Goal: Find specific page/section: Find specific page/section

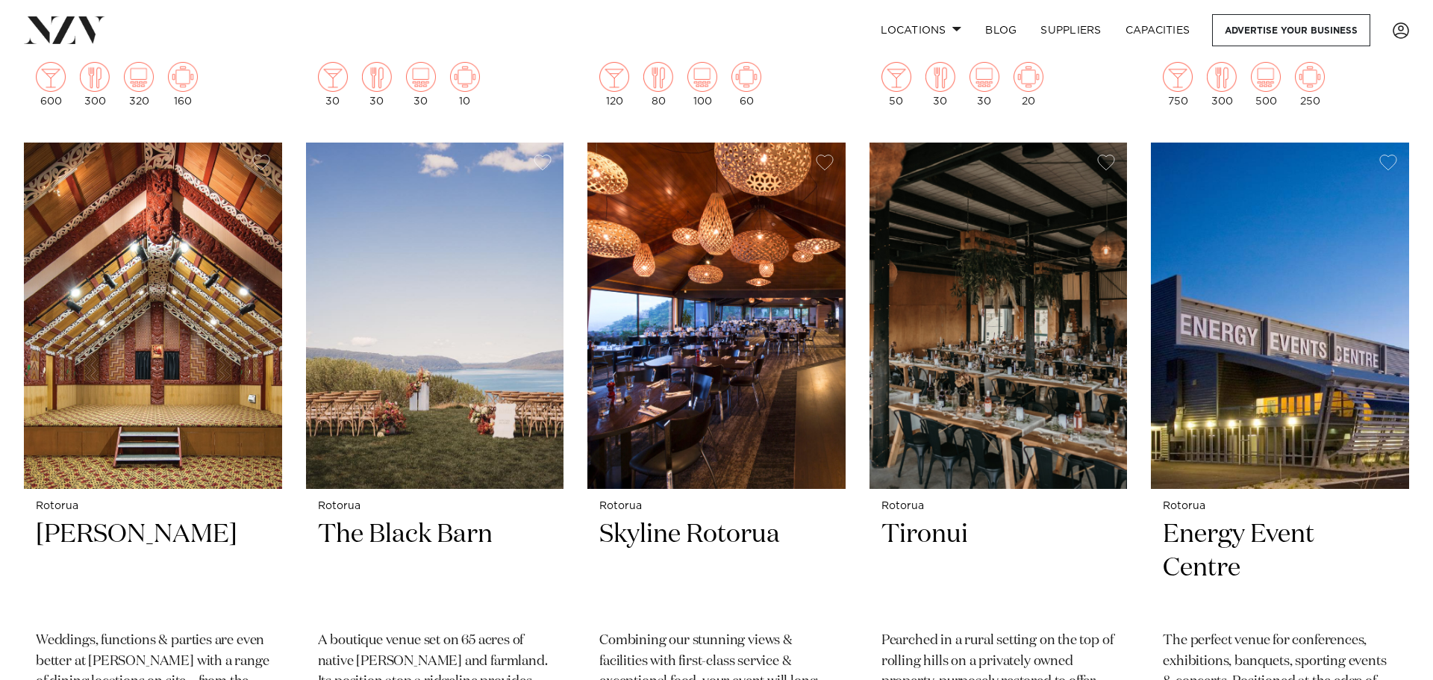
scroll to position [1136, 0]
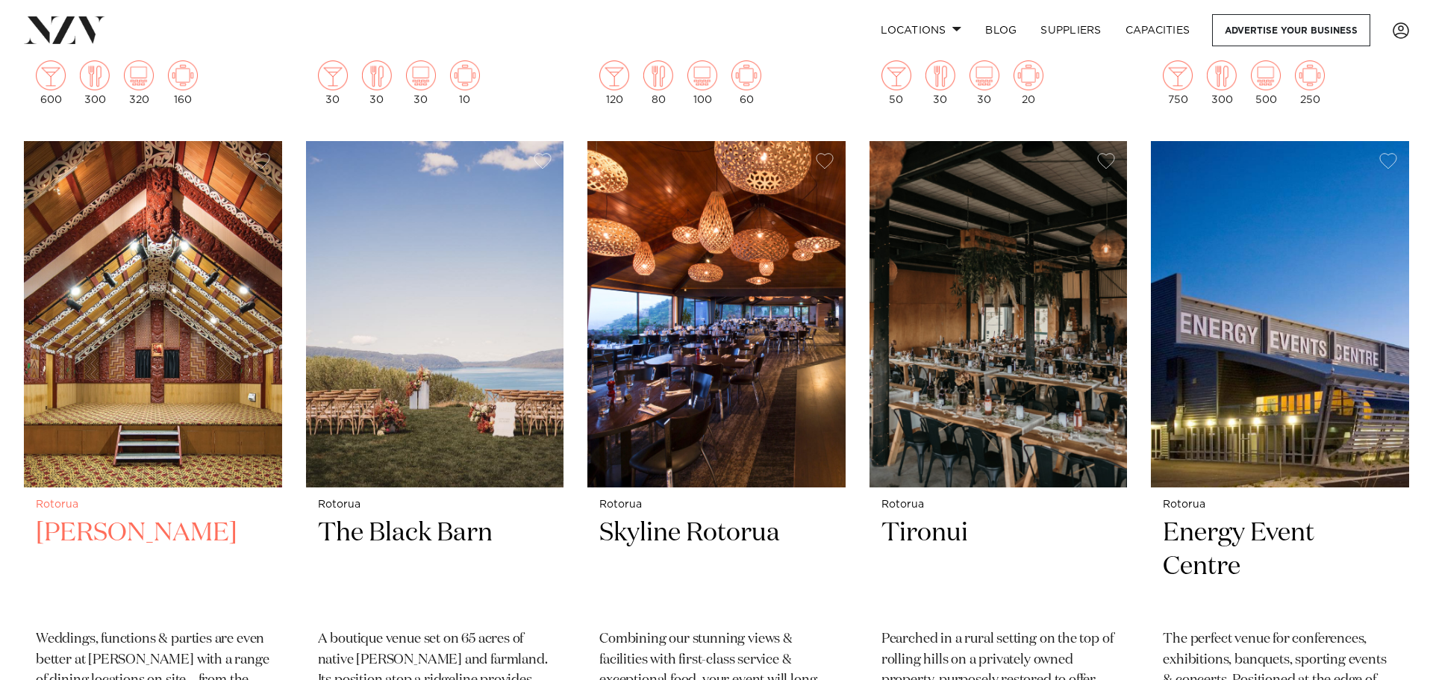
click at [225, 381] on img at bounding box center [153, 314] width 258 height 346
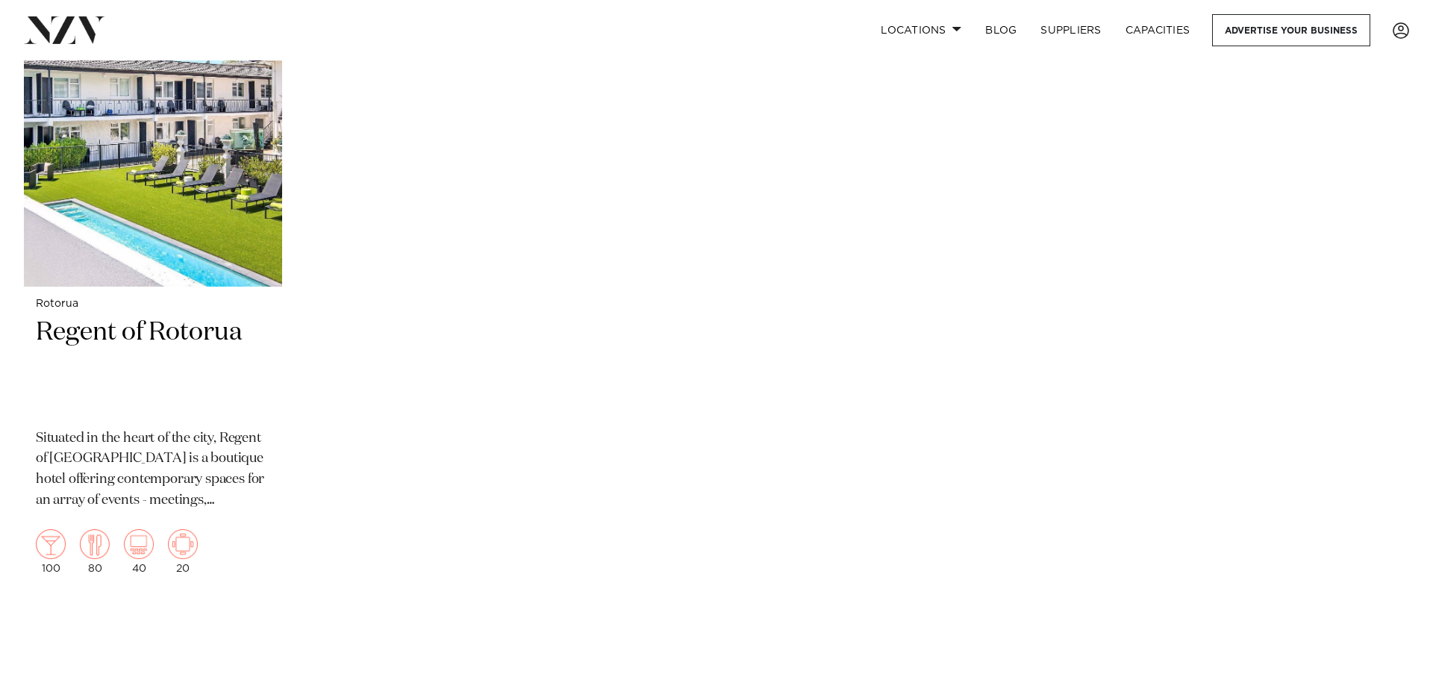
scroll to position [2007, 0]
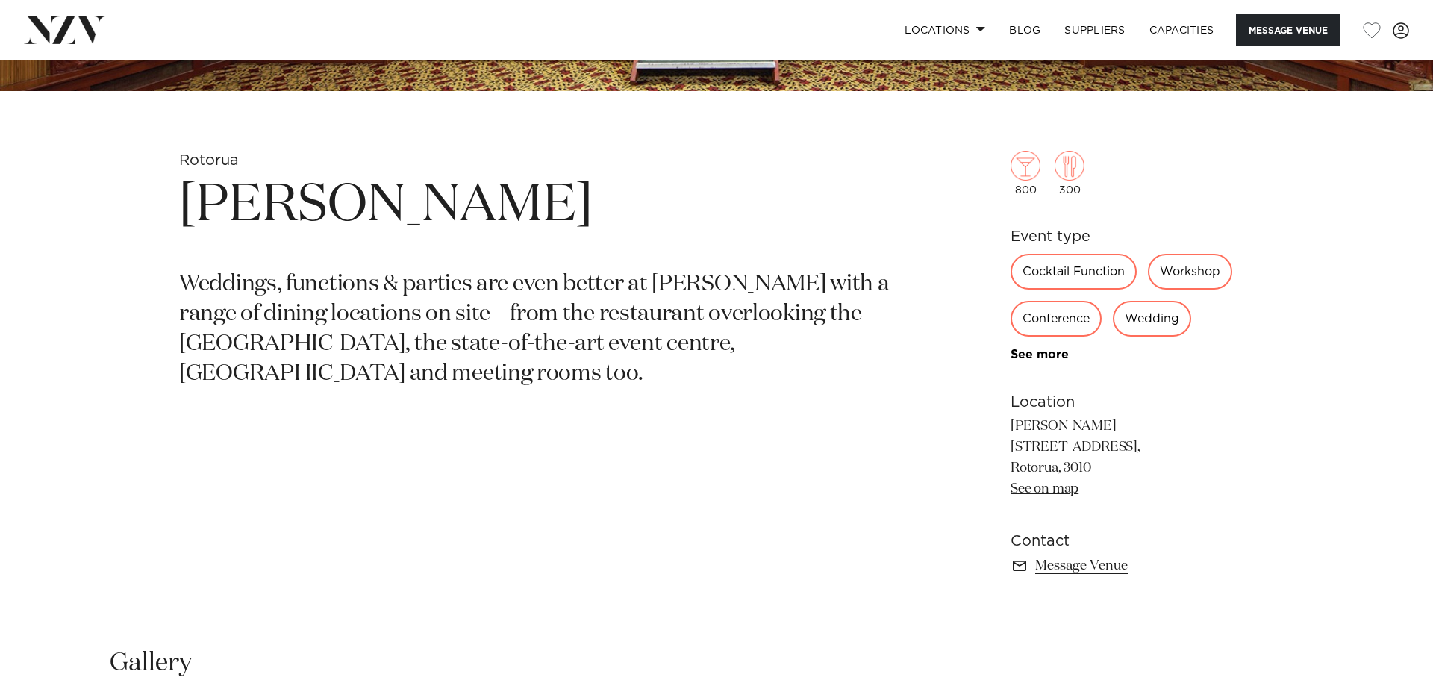
scroll to position [642, 0]
click at [1052, 354] on link "See more" at bounding box center [1068, 354] width 116 height 12
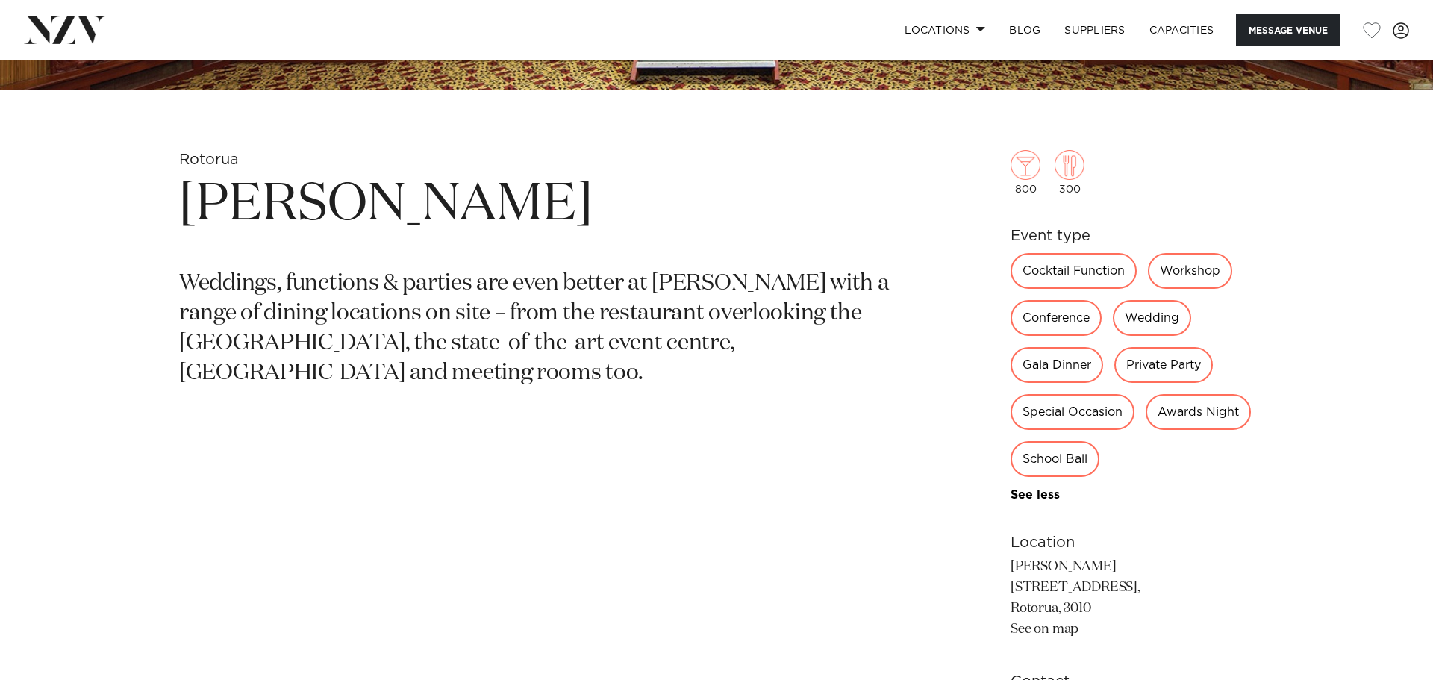
click at [1167, 363] on div "Private Party" at bounding box center [1163, 365] width 98 height 36
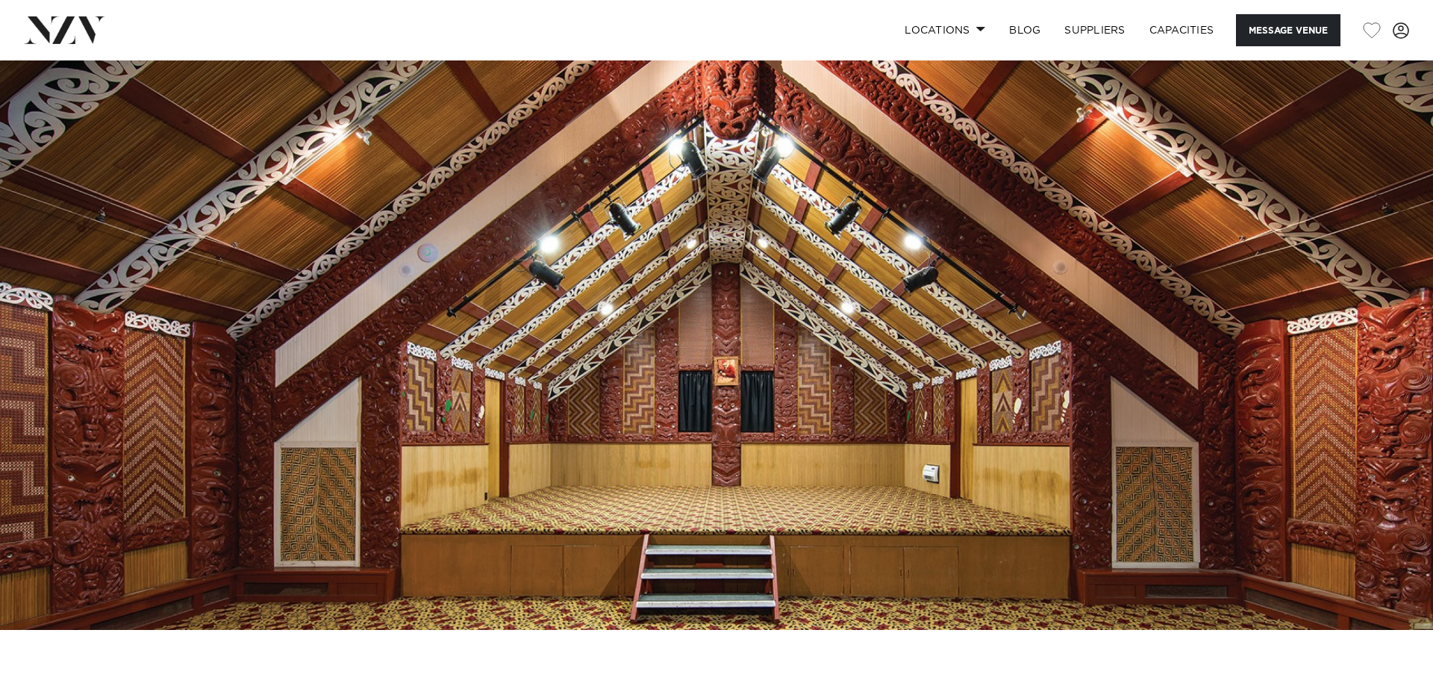
scroll to position [0, 0]
